Goal: Find specific page/section: Find specific page/section

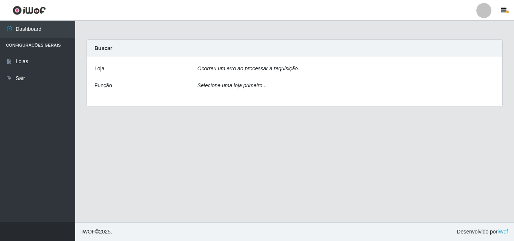
click at [371, 12] on div at bounding box center [483, 10] width 15 height 15
click at [371, 27] on main "Carregando... Buscar Loja Ocorreu um erro ao processar a requisição. Função Sel…" at bounding box center [294, 122] width 439 height 202
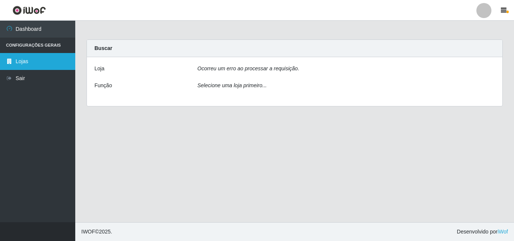
click at [49, 60] on link "Lojas" at bounding box center [37, 61] width 75 height 17
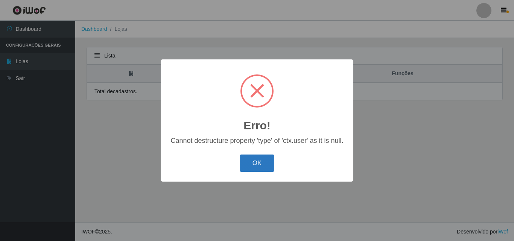
click at [260, 162] on button "OK" at bounding box center [257, 164] width 35 height 18
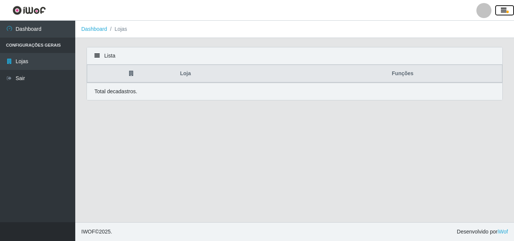
click at [371, 13] on icon "button" at bounding box center [504, 10] width 6 height 7
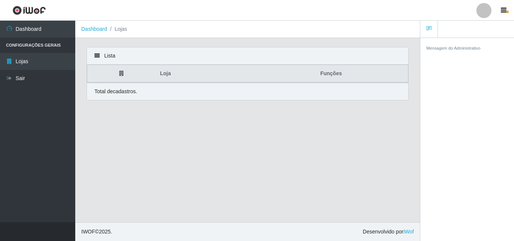
click at [371, 7] on link at bounding box center [484, 10] width 23 height 15
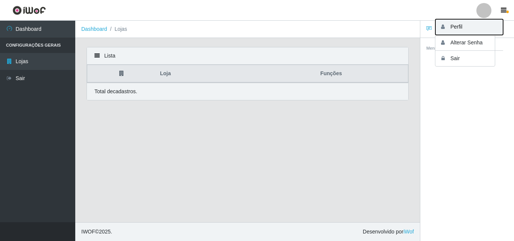
click at [371, 32] on button "Perfil" at bounding box center [469, 27] width 68 height 16
